Goal: Transaction & Acquisition: Purchase product/service

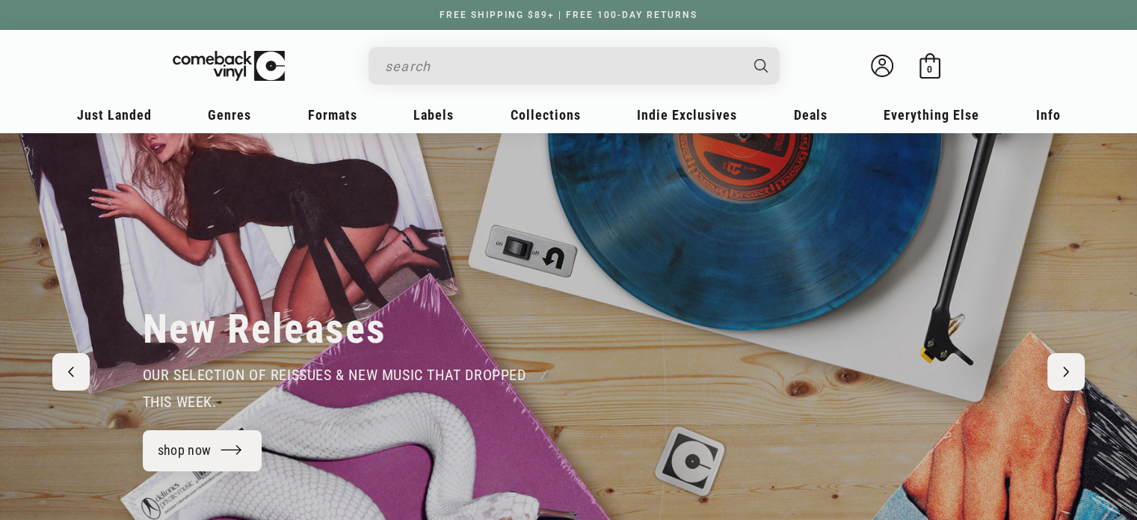
click at [478, 71] on input "Search" at bounding box center [562, 66] width 354 height 31
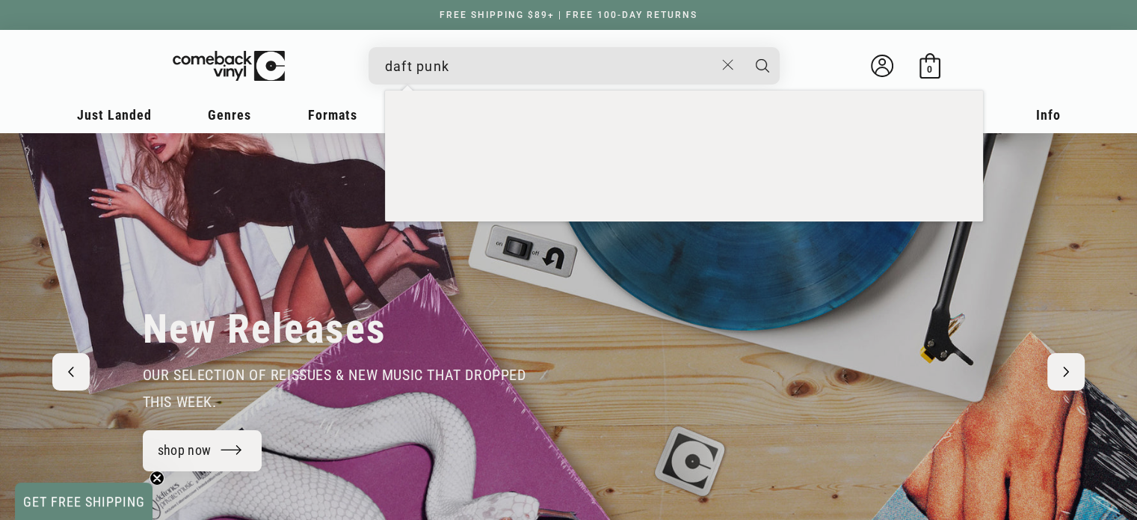
type input "daft punk"
click at [744, 47] on button "Search" at bounding box center [762, 65] width 37 height 37
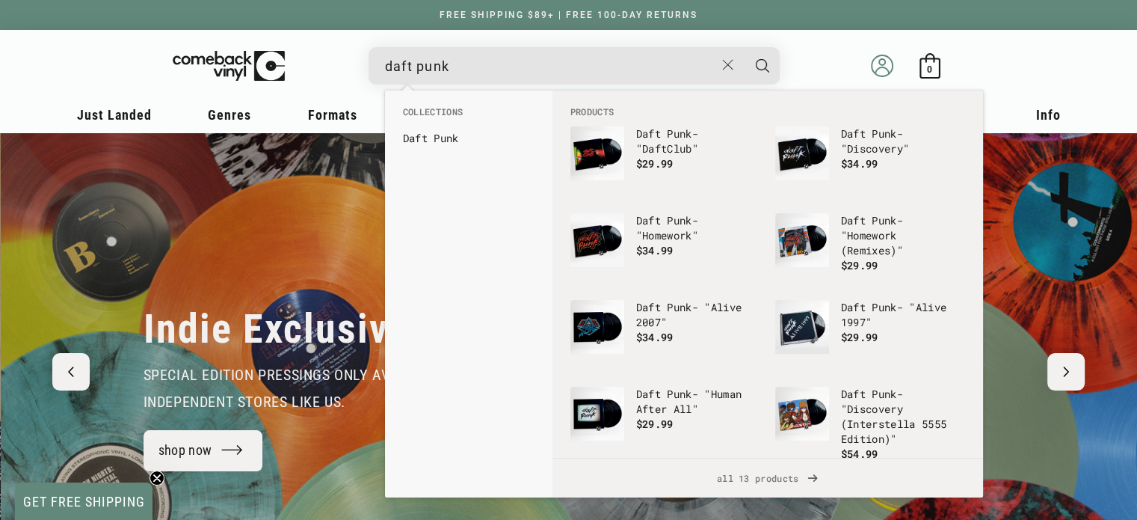
scroll to position [0, 1136]
click at [759, 66] on icon "Search" at bounding box center [762, 65] width 13 height 13
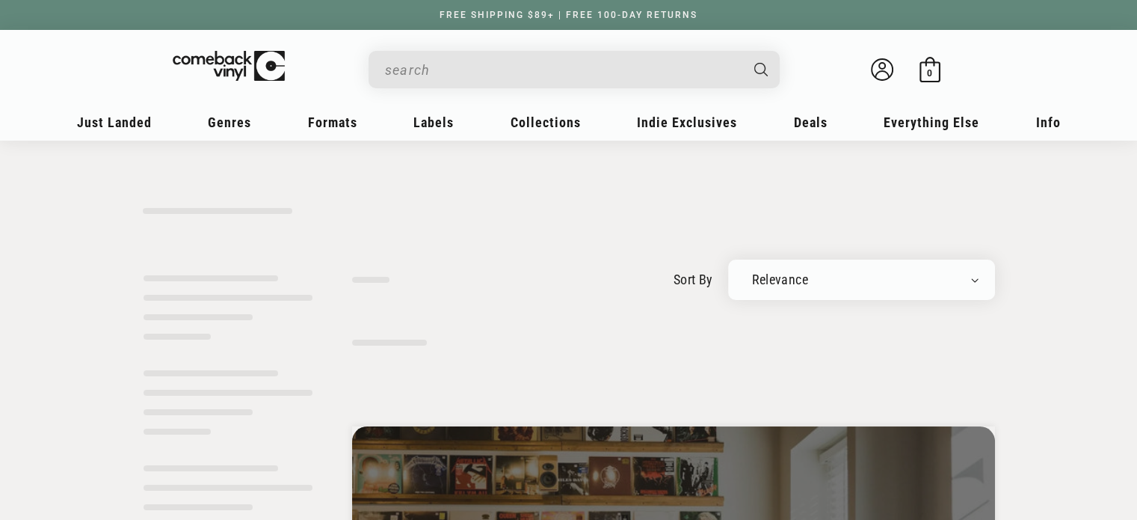
type input "daft punk"
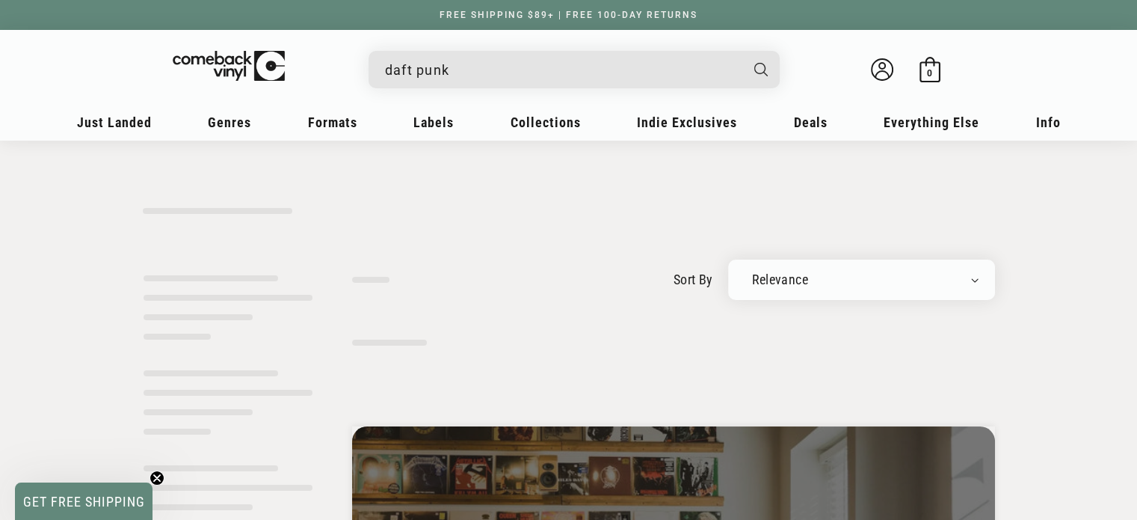
click at [463, 70] on input "daft punk" at bounding box center [562, 70] width 354 height 31
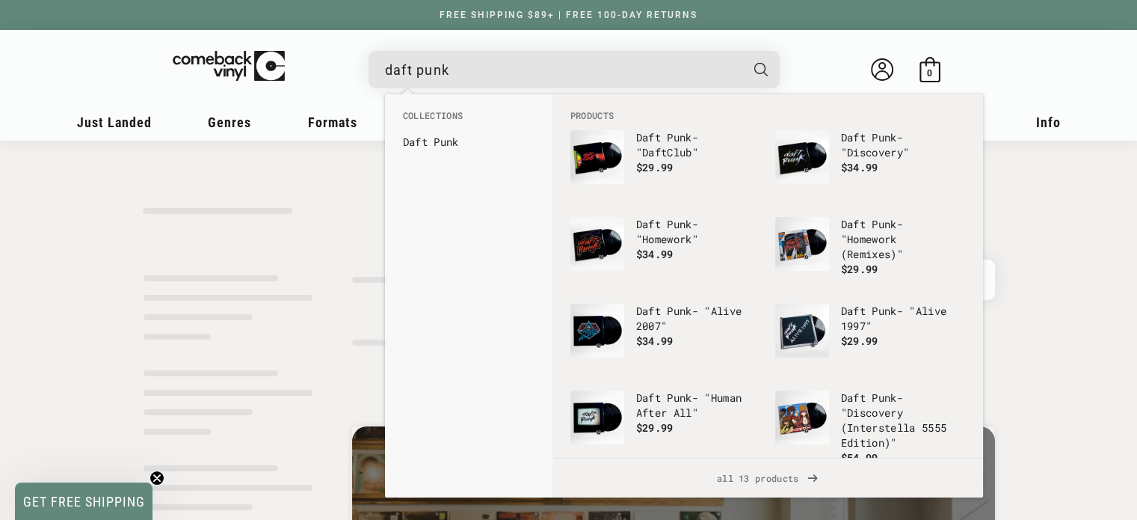
click at [1041, 252] on div "sort by Relevance Newly Added Popularity Artist (A-Z) Price (High To Low) Price…" at bounding box center [568, 487] width 1137 height 625
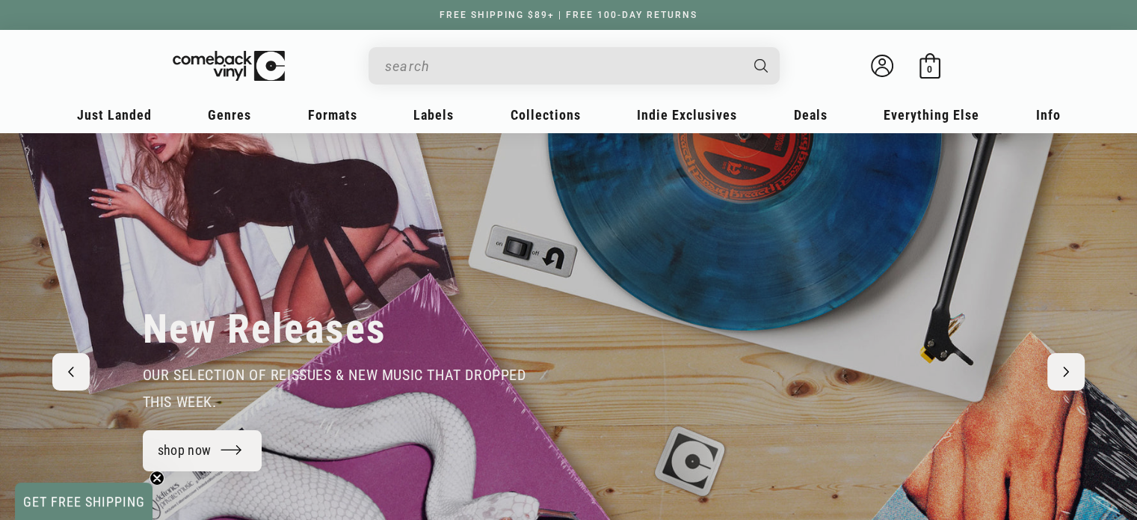
click at [521, 71] on input "When autocomplete results are available use up and down arrows to review and en…" at bounding box center [562, 66] width 354 height 31
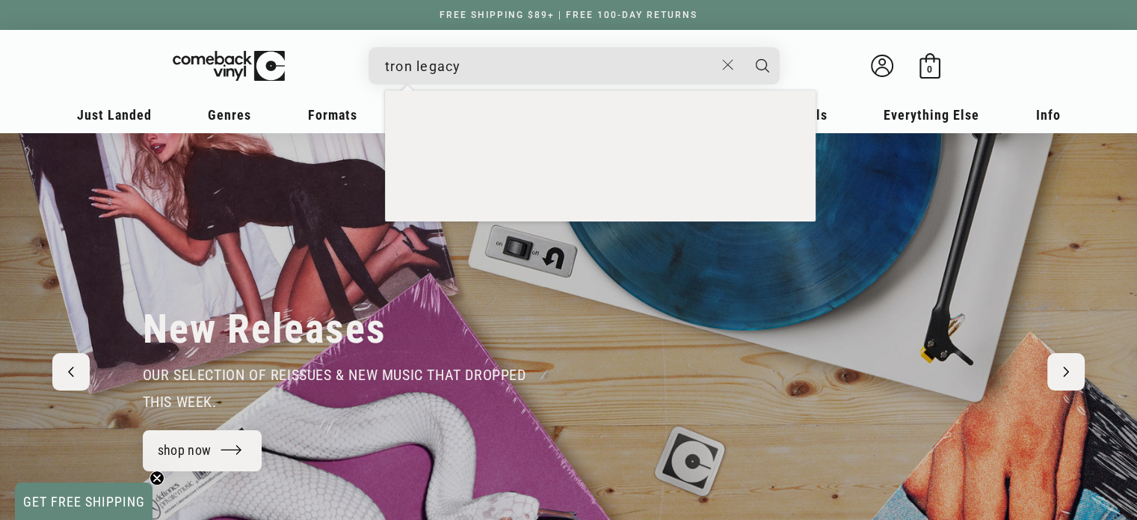
type input "tron legacy"
click at [744, 47] on button "Search" at bounding box center [762, 65] width 37 height 37
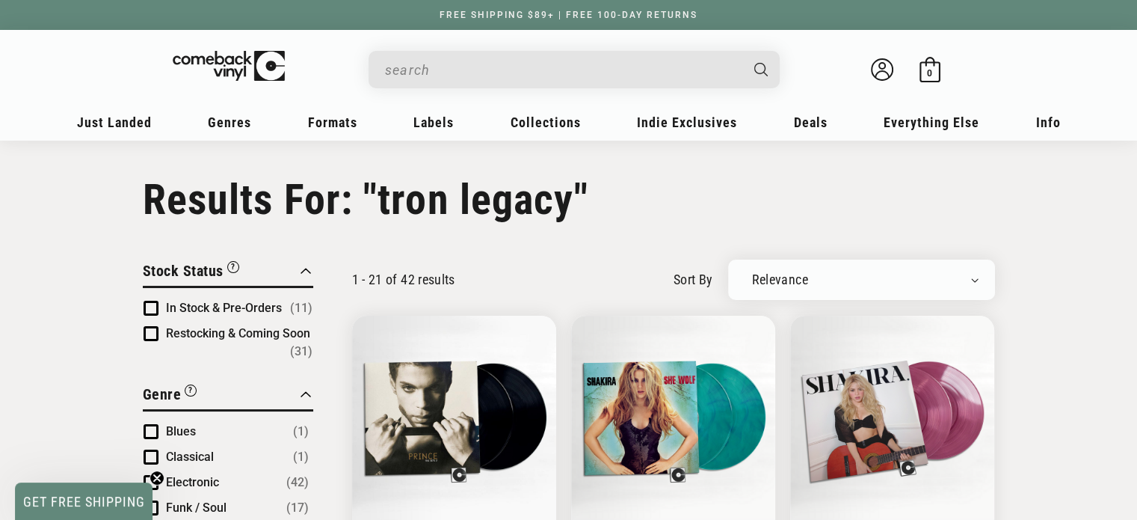
type input "tron legacy"
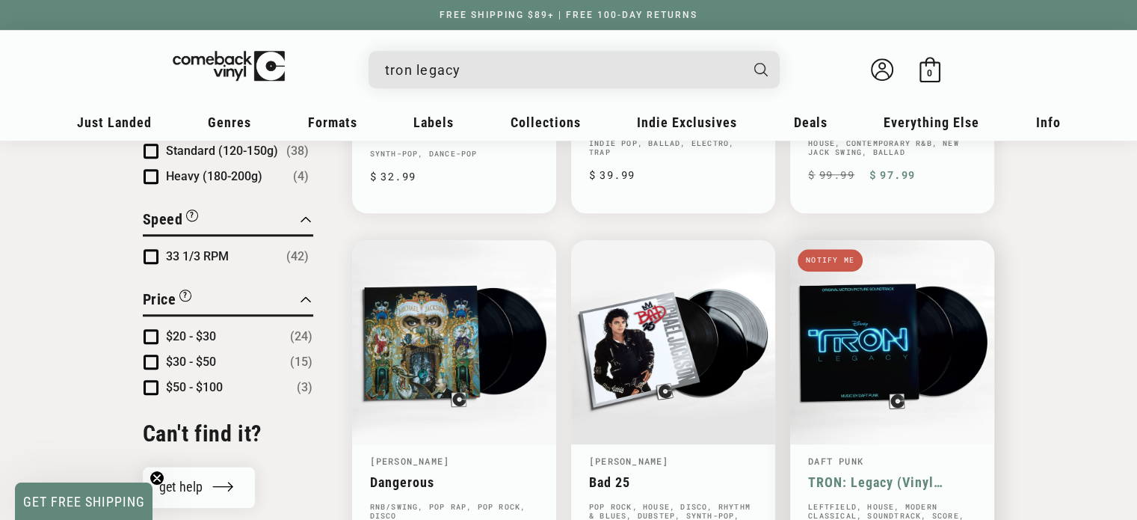
scroll to position [1162, 0]
click at [896, 475] on link "TRON: Legacy (Vinyl Edition Motion Picture Soundtrack)" at bounding box center [892, 483] width 168 height 16
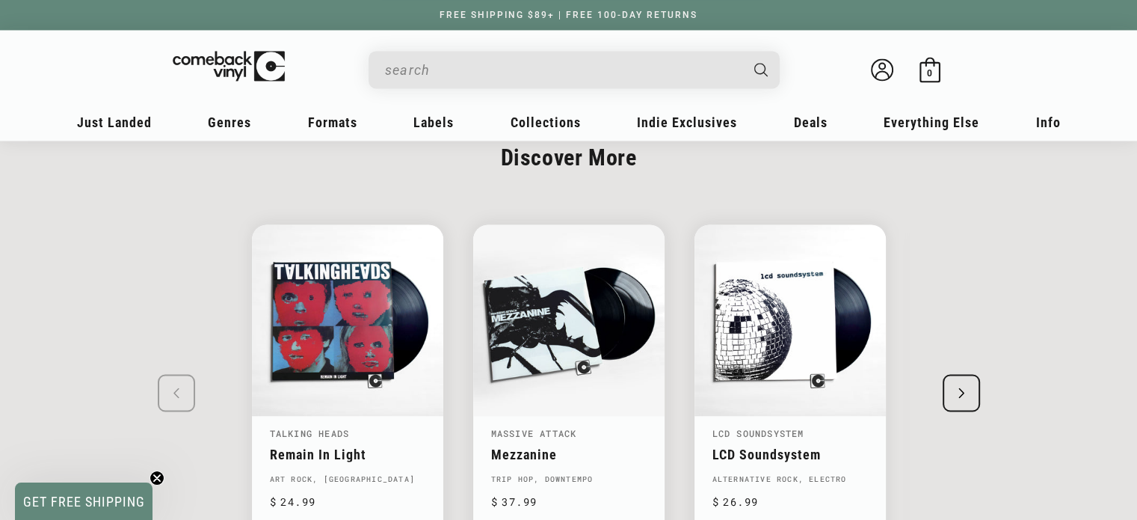
scroll to position [2410, 0]
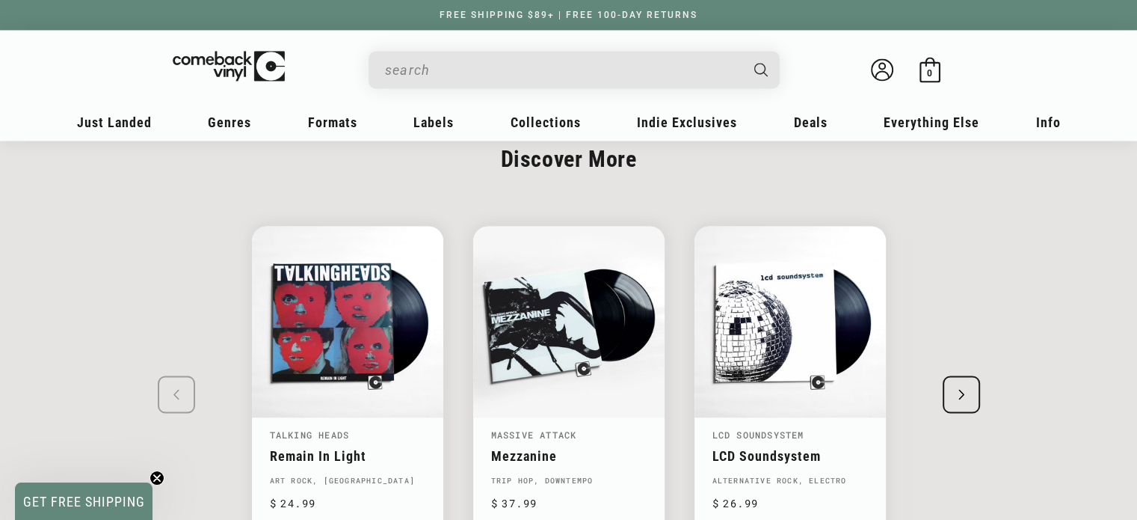
click at [962, 395] on div "Next slide" at bounding box center [961, 393] width 37 height 37
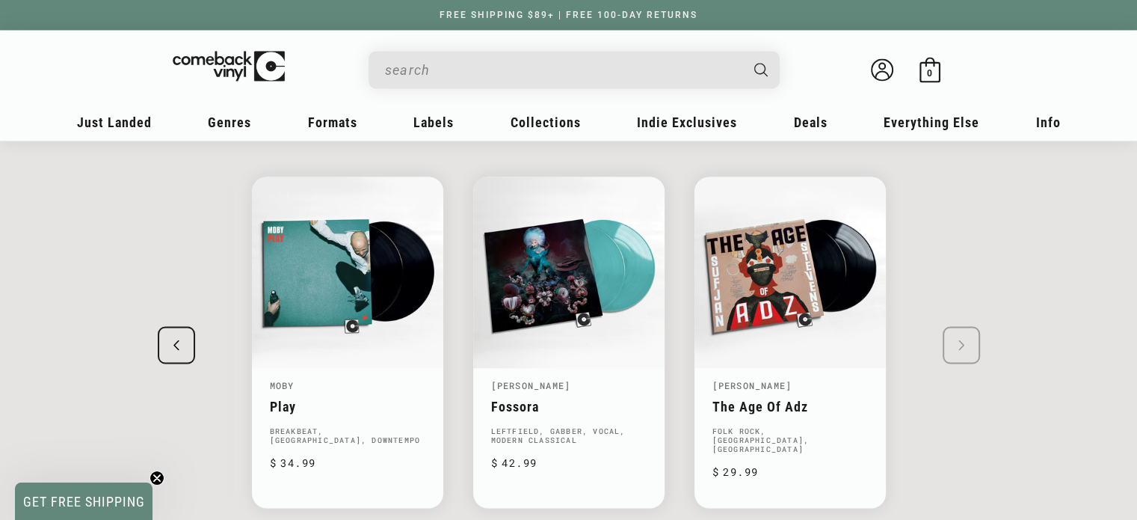
scroll to position [2460, 0]
click at [957, 344] on swiper-slide "Talking Heads Remain In Light [GEOGRAPHIC_DATA], [GEOGRAPHIC_DATA] Regular pric…" at bounding box center [568, 341] width 927 height 385
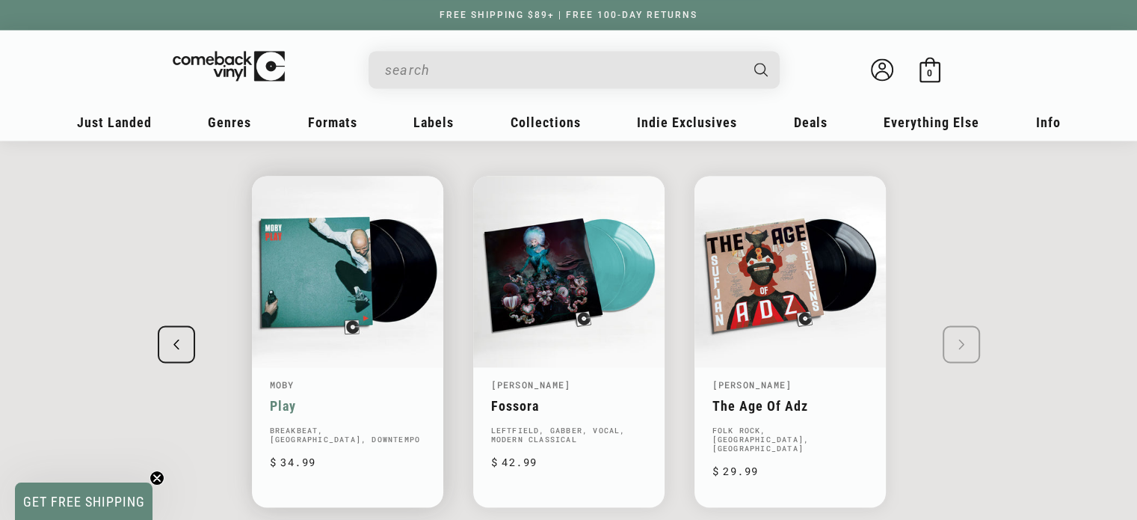
click at [361, 397] on link "Play" at bounding box center [347, 405] width 155 height 16
